Goal: Browse casually

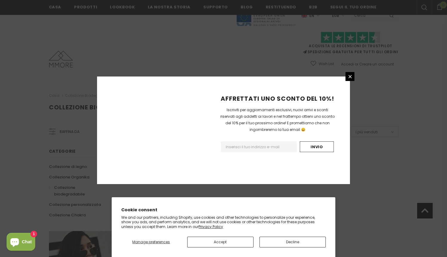
scroll to position [355, 0]
